Goal: Task Accomplishment & Management: Manage account settings

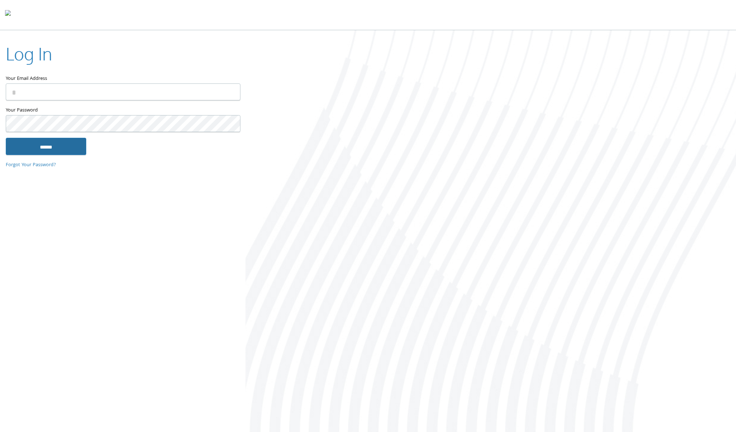
click at [56, 143] on input "******" at bounding box center [46, 146] width 81 height 17
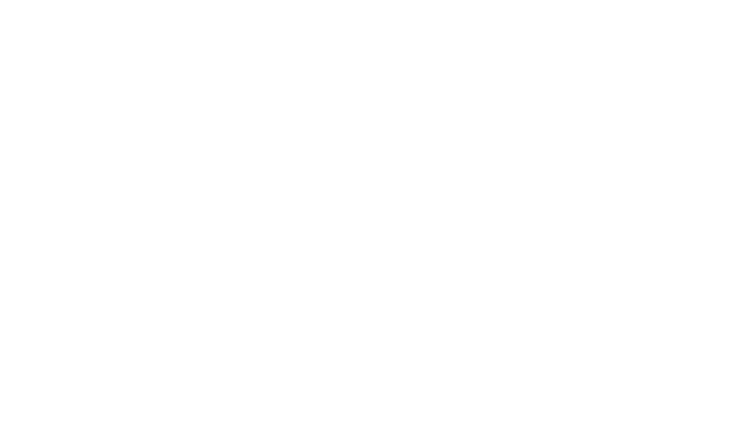
type input "**********"
